Goal: Task Accomplishment & Management: Manage account settings

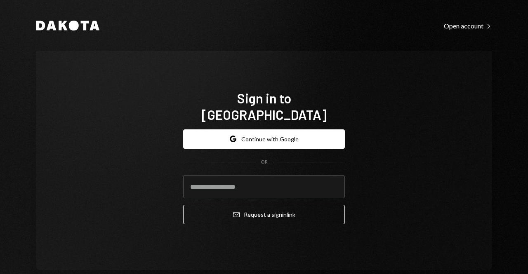
click at [273, 141] on form "Google Continue with Google OR Email Request a sign in link" at bounding box center [264, 177] width 162 height 95
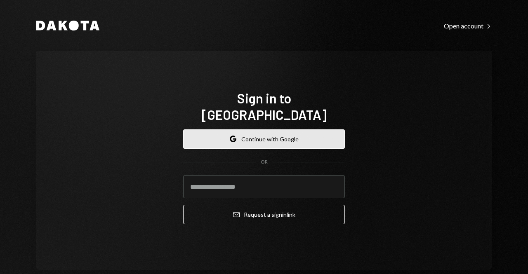
click at [273, 135] on button "Google Continue with Google" at bounding box center [264, 139] width 162 height 19
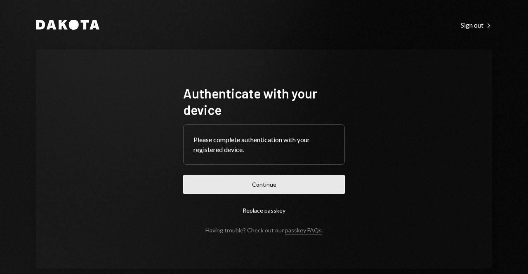
click at [244, 181] on button "Continue" at bounding box center [264, 184] width 162 height 19
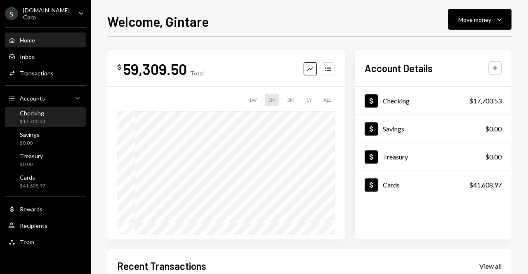
click at [38, 114] on div "Checking" at bounding box center [33, 113] width 26 height 7
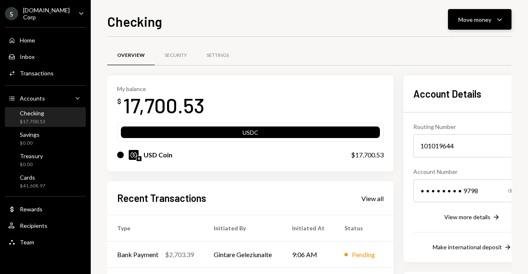
click at [466, 25] on button "Move money Caret Down" at bounding box center [480, 19] width 64 height 21
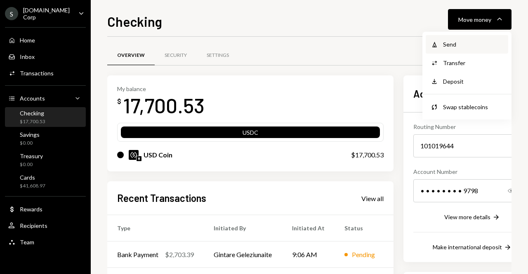
click at [464, 51] on div "Withdraw Send" at bounding box center [467, 44] width 83 height 19
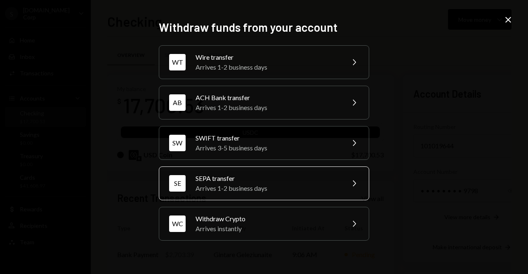
click at [222, 186] on div "Arrives 1-2 business days" at bounding box center [268, 189] width 144 height 10
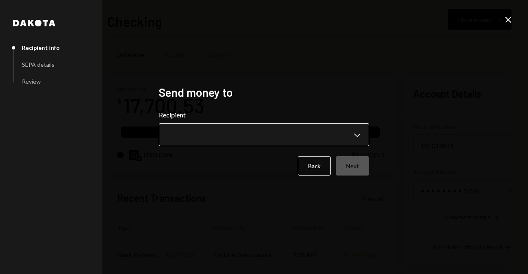
click at [230, 134] on body "S Sport.Fun Corp Caret Down Home Home Inbox Inbox Activities Transactions Accou…" at bounding box center [264, 137] width 528 height 274
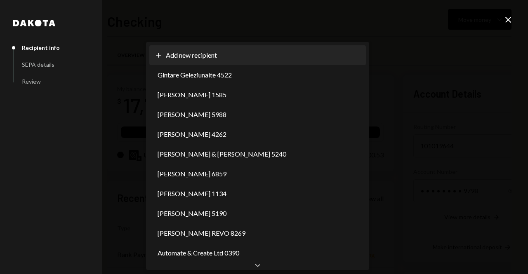
select select "**********"
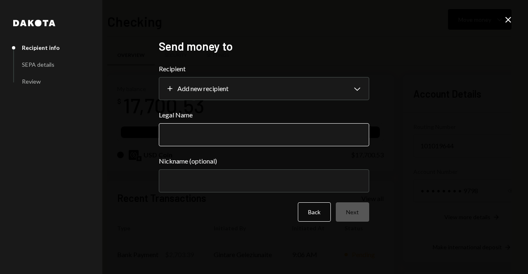
click at [217, 136] on input "Legal Name" at bounding box center [264, 134] width 210 height 23
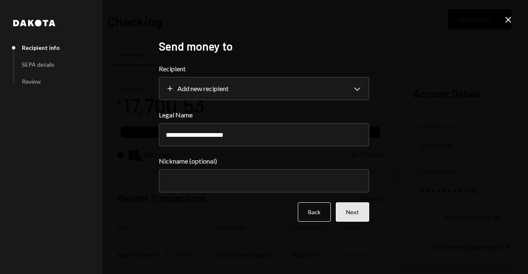
type input "**********"
click at [349, 214] on button "Next" at bounding box center [352, 212] width 33 height 19
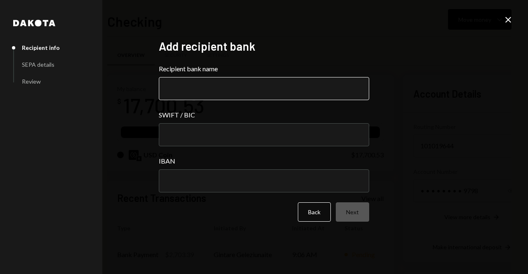
click at [213, 84] on input "Recipient bank name" at bounding box center [264, 88] width 210 height 23
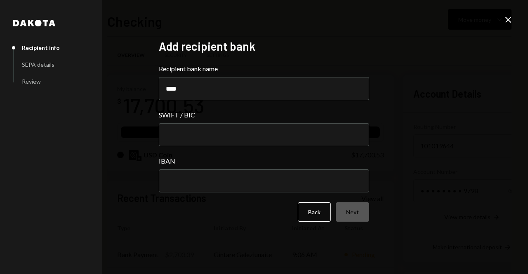
type input "****"
click at [196, 122] on div "SWIFT / BIC" at bounding box center [264, 128] width 210 height 36
click at [182, 125] on input "SWIFT / BIC" at bounding box center [264, 134] width 210 height 23
click at [219, 179] on input "IBAN" at bounding box center [264, 181] width 210 height 23
click at [203, 134] on input "SWIFT / BIC" at bounding box center [264, 134] width 210 height 23
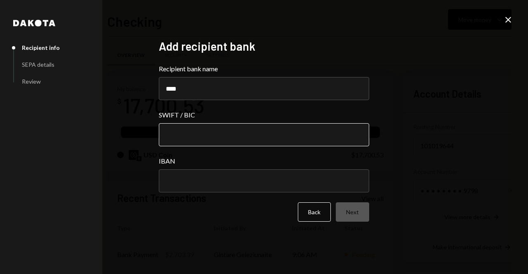
paste input "********"
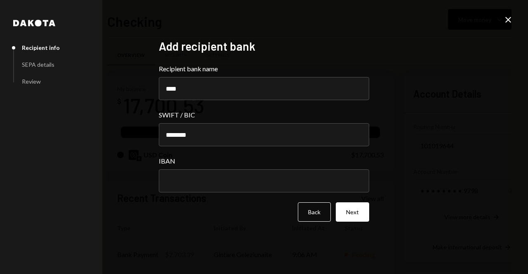
type input "********"
click at [219, 177] on input "IBAN" at bounding box center [264, 181] width 210 height 23
paste input "**********"
type input "**********"
click at [353, 217] on button "Next" at bounding box center [352, 212] width 33 height 19
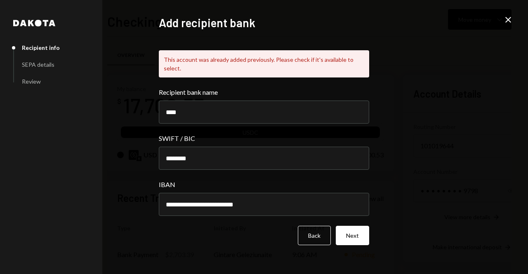
click at [292, 59] on div "This account was already added previously. Please check if it's available to se…" at bounding box center [264, 63] width 210 height 27
click at [362, 232] on button "Next" at bounding box center [352, 235] width 33 height 19
click at [505, 21] on icon "Close" at bounding box center [509, 20] width 10 height 10
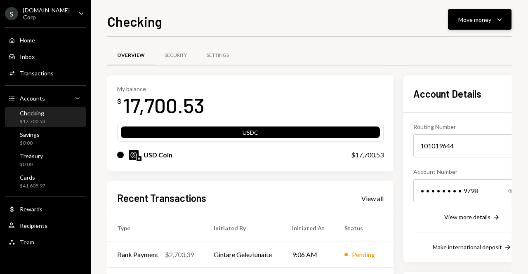
click at [478, 12] on button "Move money Caret Down" at bounding box center [480, 19] width 64 height 21
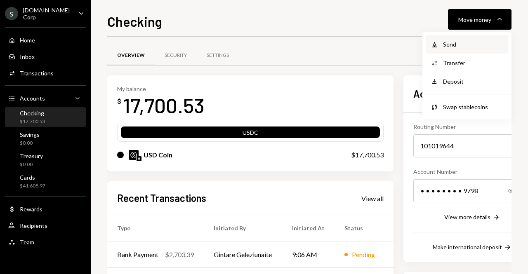
click at [447, 45] on div "Send" at bounding box center [473, 44] width 60 height 9
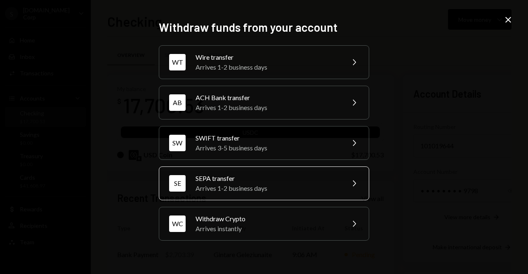
click at [258, 180] on div "SEPA transfer" at bounding box center [268, 179] width 144 height 10
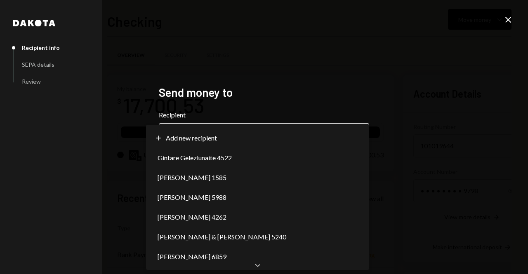
click at [200, 137] on body "S Sport.Fun Corp Caret Down Home Home Inbox Inbox Activities Transactions Accou…" at bounding box center [264, 137] width 528 height 274
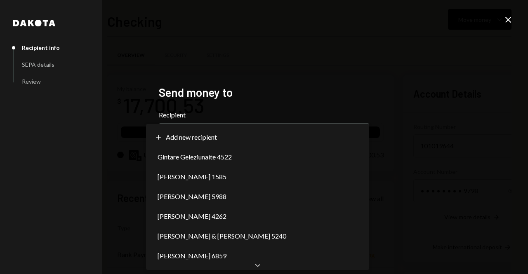
scroll to position [8, 0]
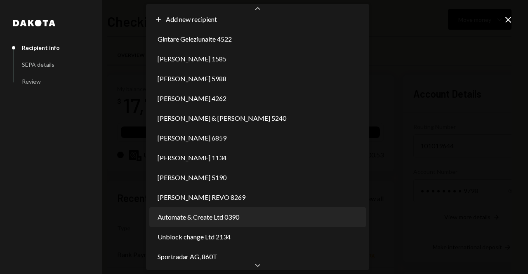
select select "**********"
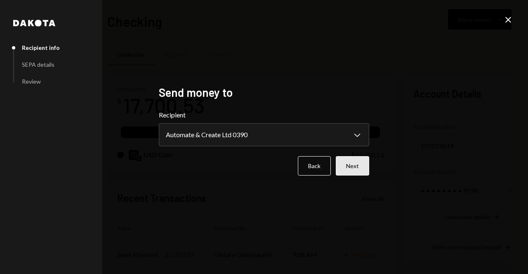
click at [355, 166] on button "Next" at bounding box center [352, 165] width 33 height 19
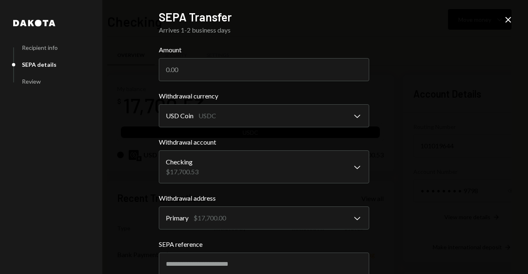
click at [202, 113] on body "S Sport.Fun Corp Caret Down Home Home Inbox Inbox Activities Transactions Accou…" at bounding box center [264, 137] width 528 height 274
click at [210, 249] on div "SEPA reference" at bounding box center [264, 258] width 210 height 36
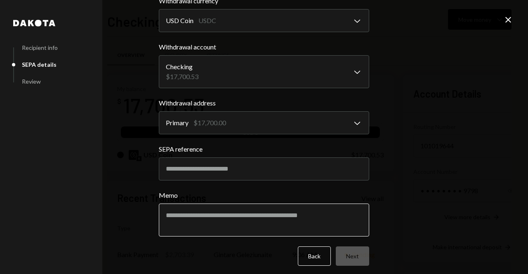
scroll to position [100, 0]
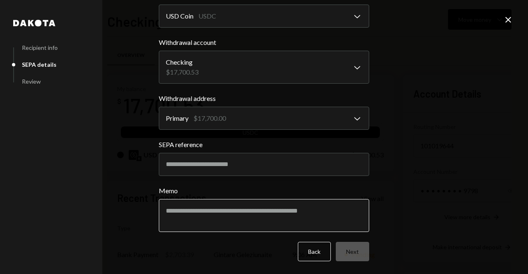
click at [203, 208] on textarea "Memo" at bounding box center [264, 215] width 210 height 33
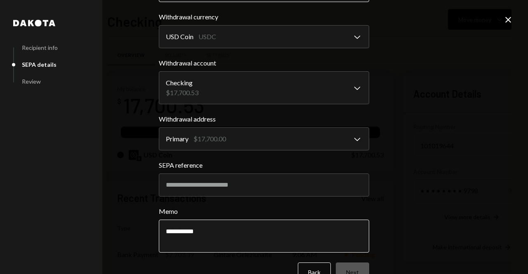
scroll to position [17, 0]
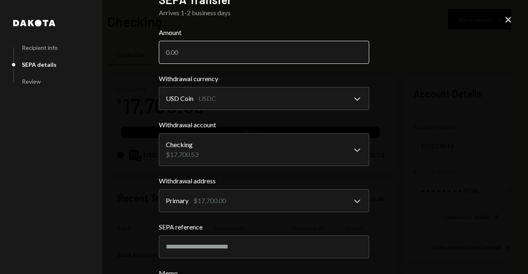
type textarea "**********"
click at [201, 49] on input "Amount" at bounding box center [264, 52] width 210 height 23
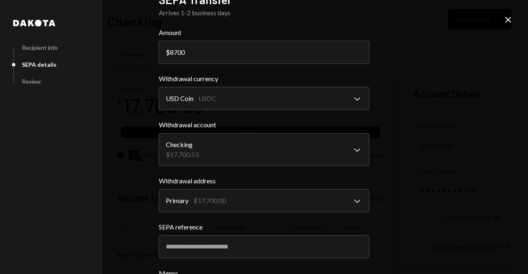
scroll to position [100, 0]
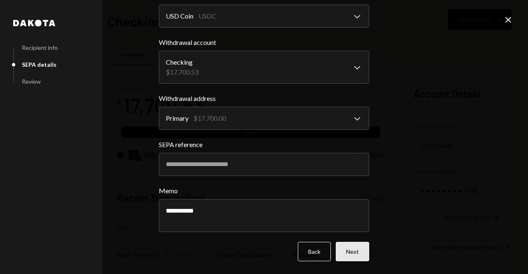
type input "8700"
click at [354, 251] on button "Next" at bounding box center [352, 251] width 33 height 19
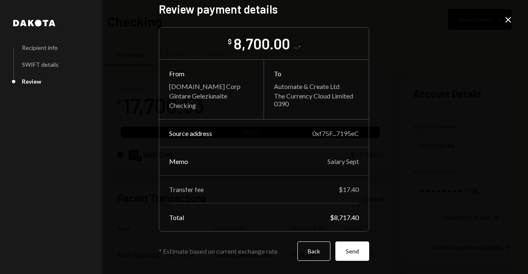
scroll to position [9, 0]
click at [350, 255] on button "Send" at bounding box center [353, 251] width 34 height 19
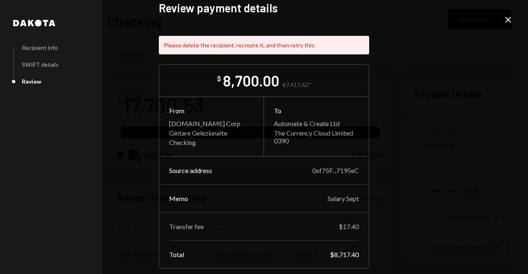
click at [510, 17] on icon at bounding box center [509, 20] width 6 height 6
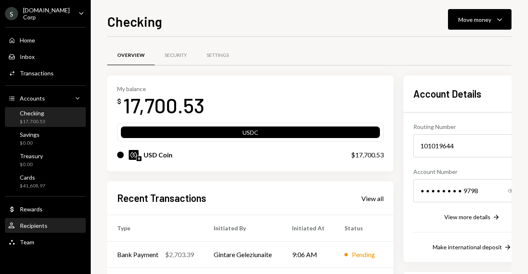
click at [41, 228] on div "Recipients" at bounding box center [34, 225] width 28 height 7
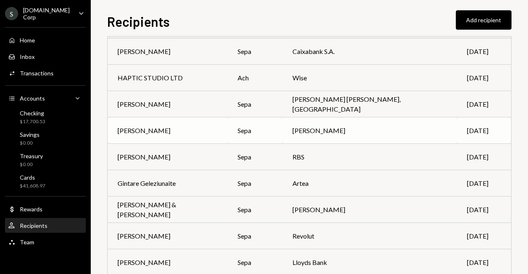
scroll to position [189, 0]
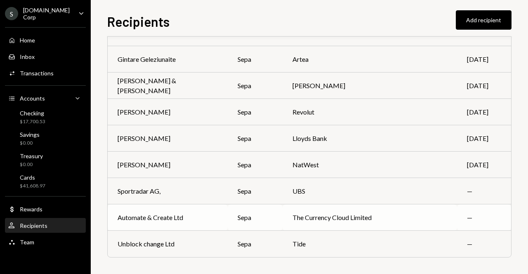
drag, startPoint x: 419, startPoint y: 217, endPoint x: 428, endPoint y: 223, distance: 10.3
click at [428, 223] on td "The Currency Cloud Limited" at bounding box center [370, 218] width 175 height 26
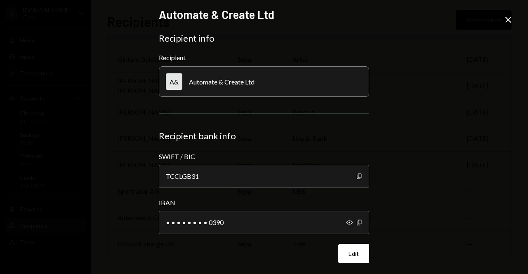
scroll to position [5, 0]
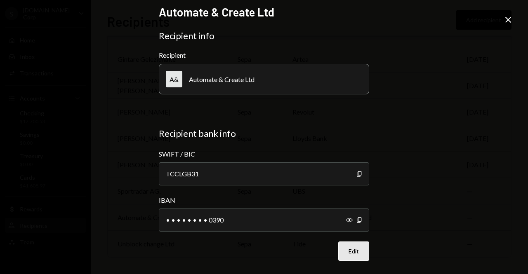
click at [350, 251] on button "Edit" at bounding box center [353, 251] width 31 height 19
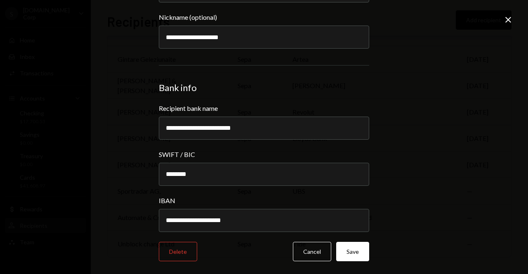
scroll to position [90, 0]
drag, startPoint x: 284, startPoint y: 125, endPoint x: 108, endPoint y: 135, distance: 176.1
click at [108, 135] on div "**********" at bounding box center [264, 137] width 528 height 274
type input "****"
click at [362, 251] on button "Save" at bounding box center [352, 251] width 33 height 19
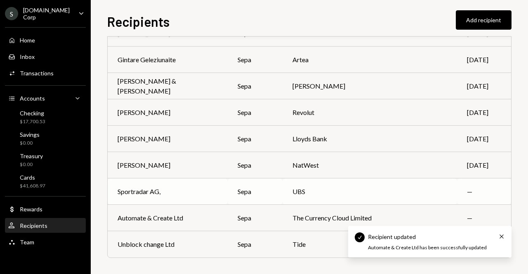
scroll to position [189, 0]
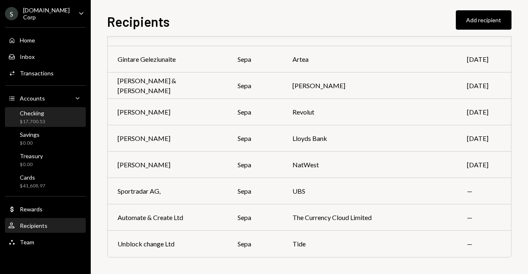
click at [44, 123] on div "$17,700.53" at bounding box center [33, 121] width 26 height 7
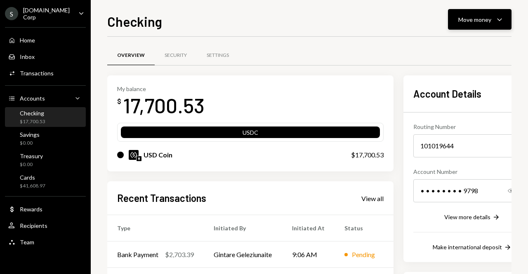
click at [475, 21] on div "Move money" at bounding box center [475, 19] width 33 height 9
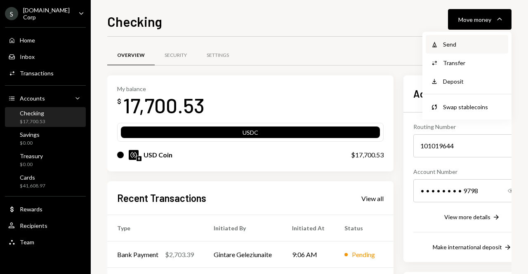
click at [456, 43] on div "Send" at bounding box center [473, 44] width 60 height 9
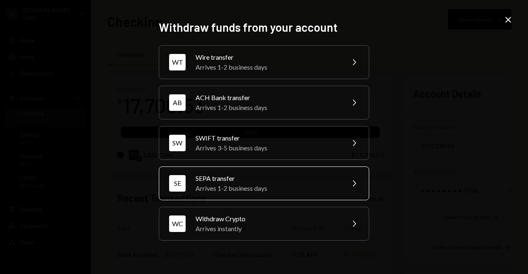
click at [251, 184] on div "Arrives 1-2 business days" at bounding box center [268, 189] width 144 height 10
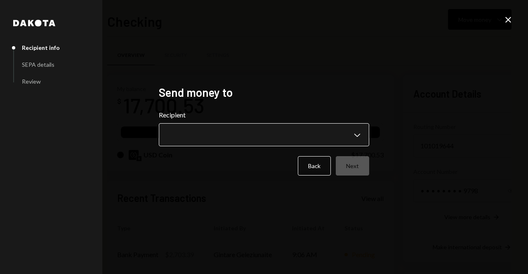
click at [225, 128] on body "S Sport.Fun Corp Caret Down Home Home Inbox Inbox Activities Transactions Accou…" at bounding box center [264, 137] width 528 height 274
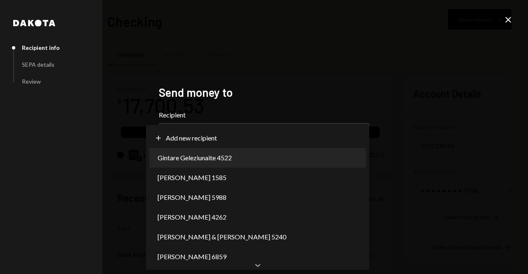
scroll to position [8, 0]
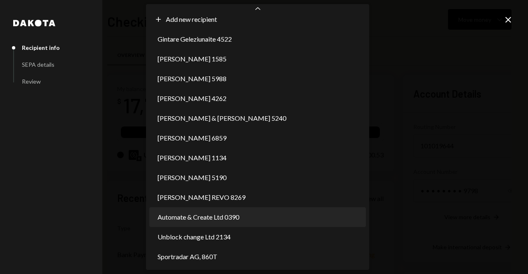
select select "**********"
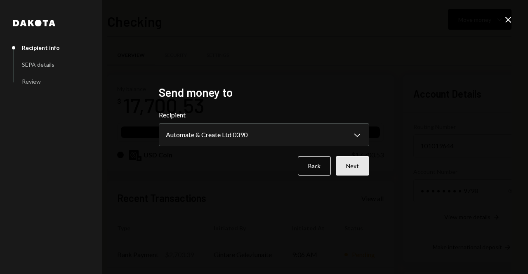
click at [356, 163] on button "Next" at bounding box center [352, 165] width 33 height 19
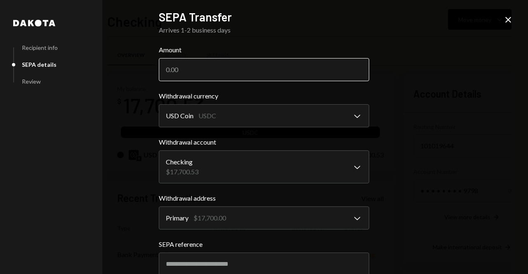
click at [222, 71] on input "Amount" at bounding box center [264, 69] width 210 height 23
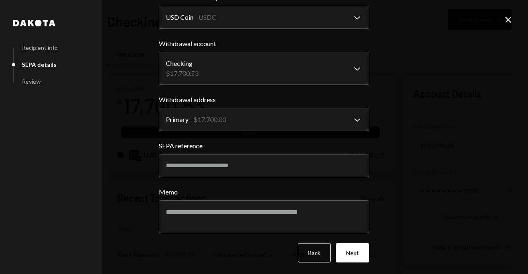
scroll to position [100, 0]
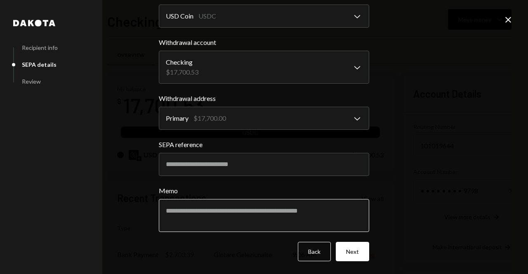
type input "8700"
click at [233, 215] on textarea "Memo" at bounding box center [264, 215] width 210 height 33
type textarea "**********"
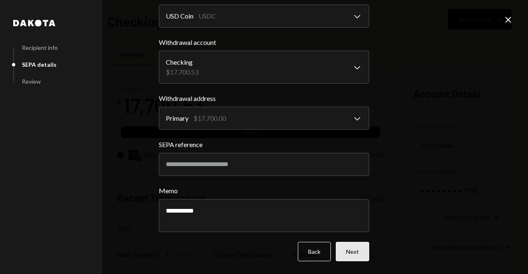
click at [363, 252] on button "Next" at bounding box center [352, 251] width 33 height 19
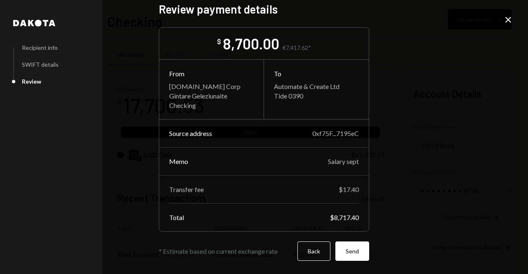
scroll to position [9, 0]
click at [352, 253] on button "Send" at bounding box center [353, 251] width 34 height 19
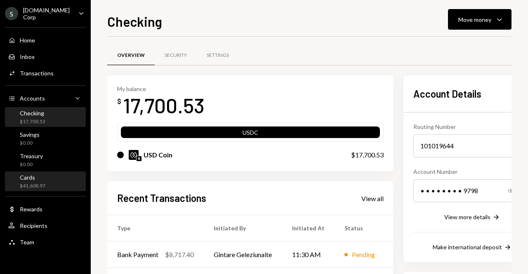
click at [63, 183] on div "Cards $41,608.97" at bounding box center [45, 182] width 74 height 16
